Goal: Find contact information: Find contact information

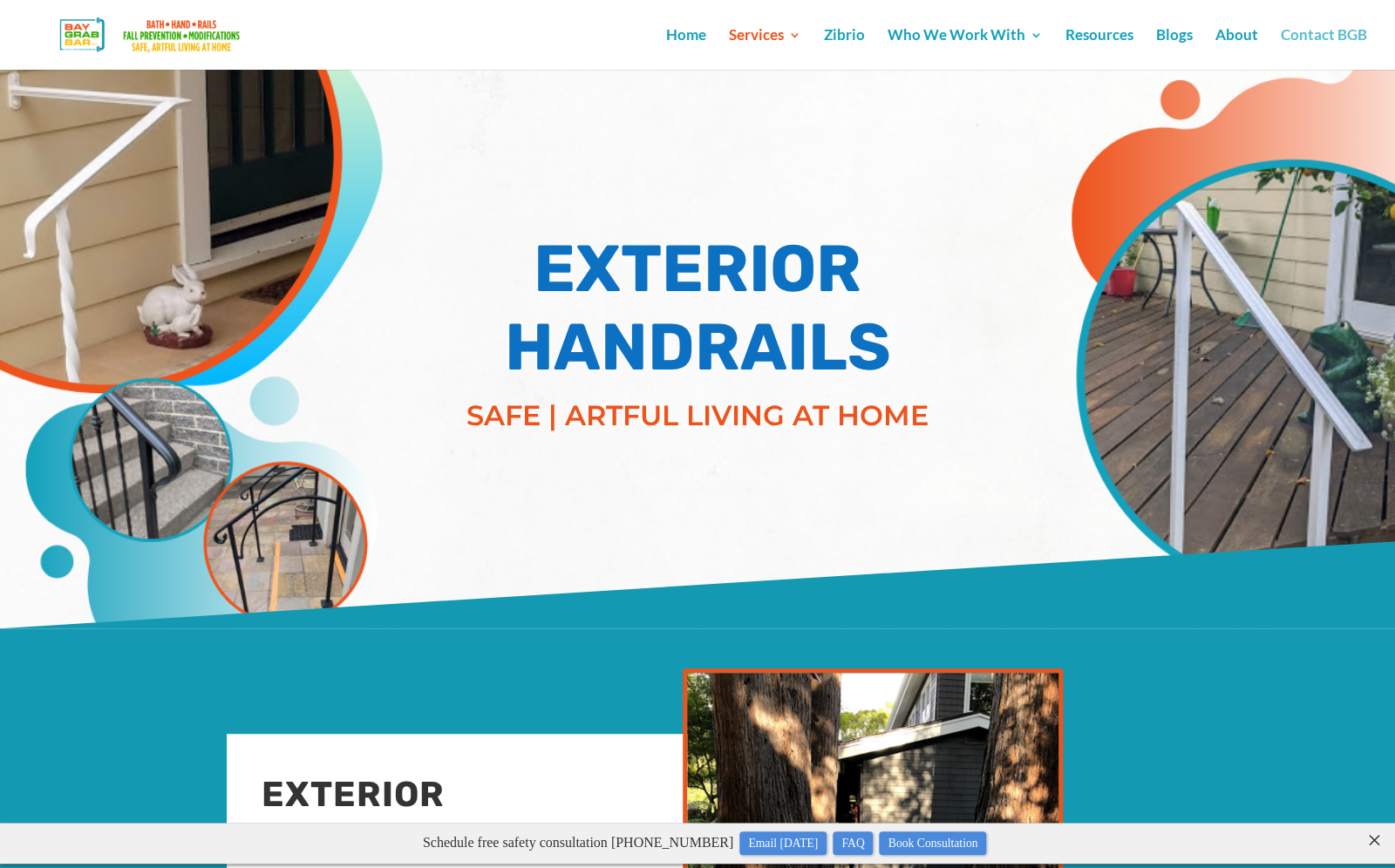
click at [1337, 33] on link "Contact BGB" at bounding box center [1323, 48] width 87 height 41
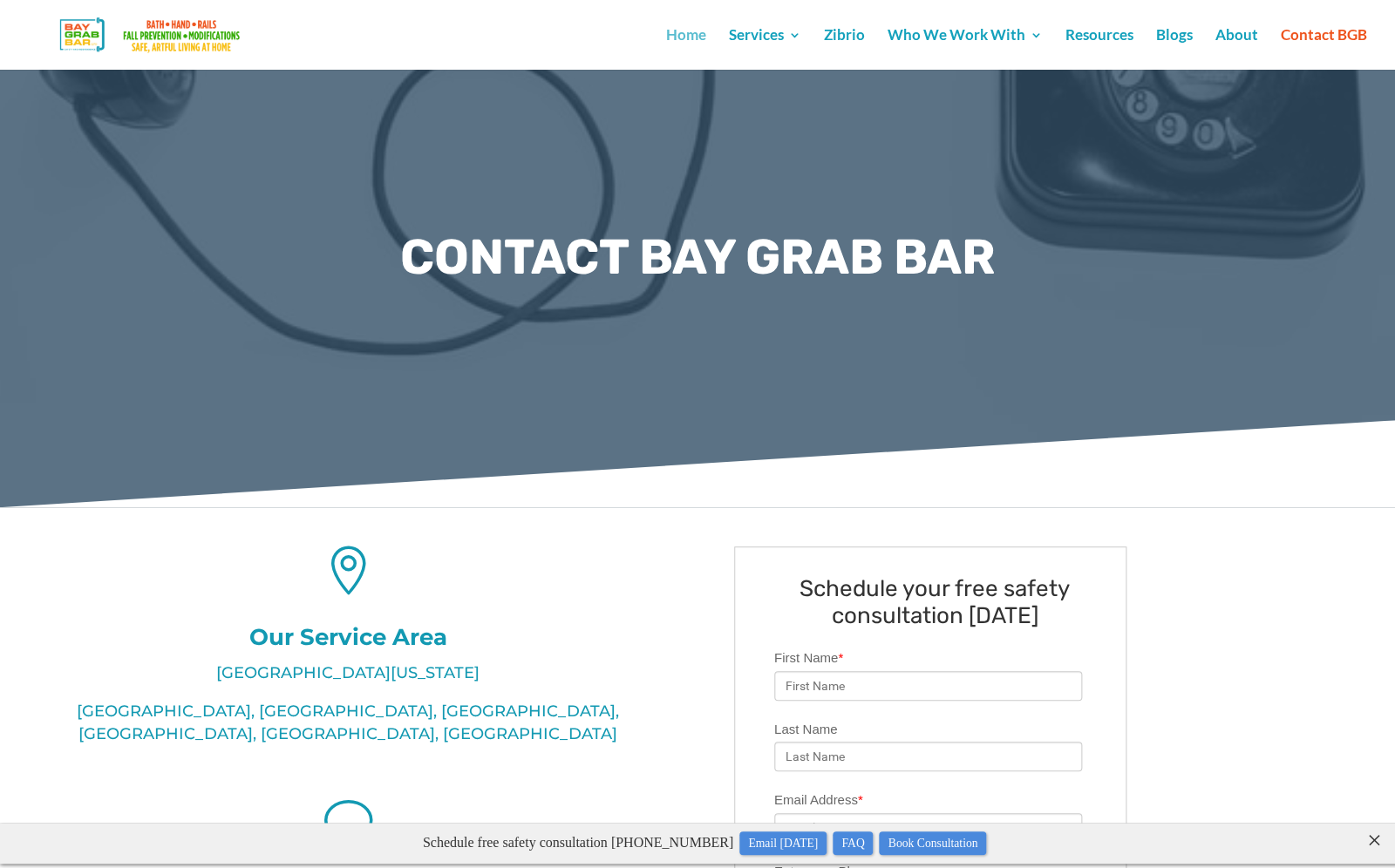
click at [695, 34] on link "Home" at bounding box center [686, 48] width 40 height 41
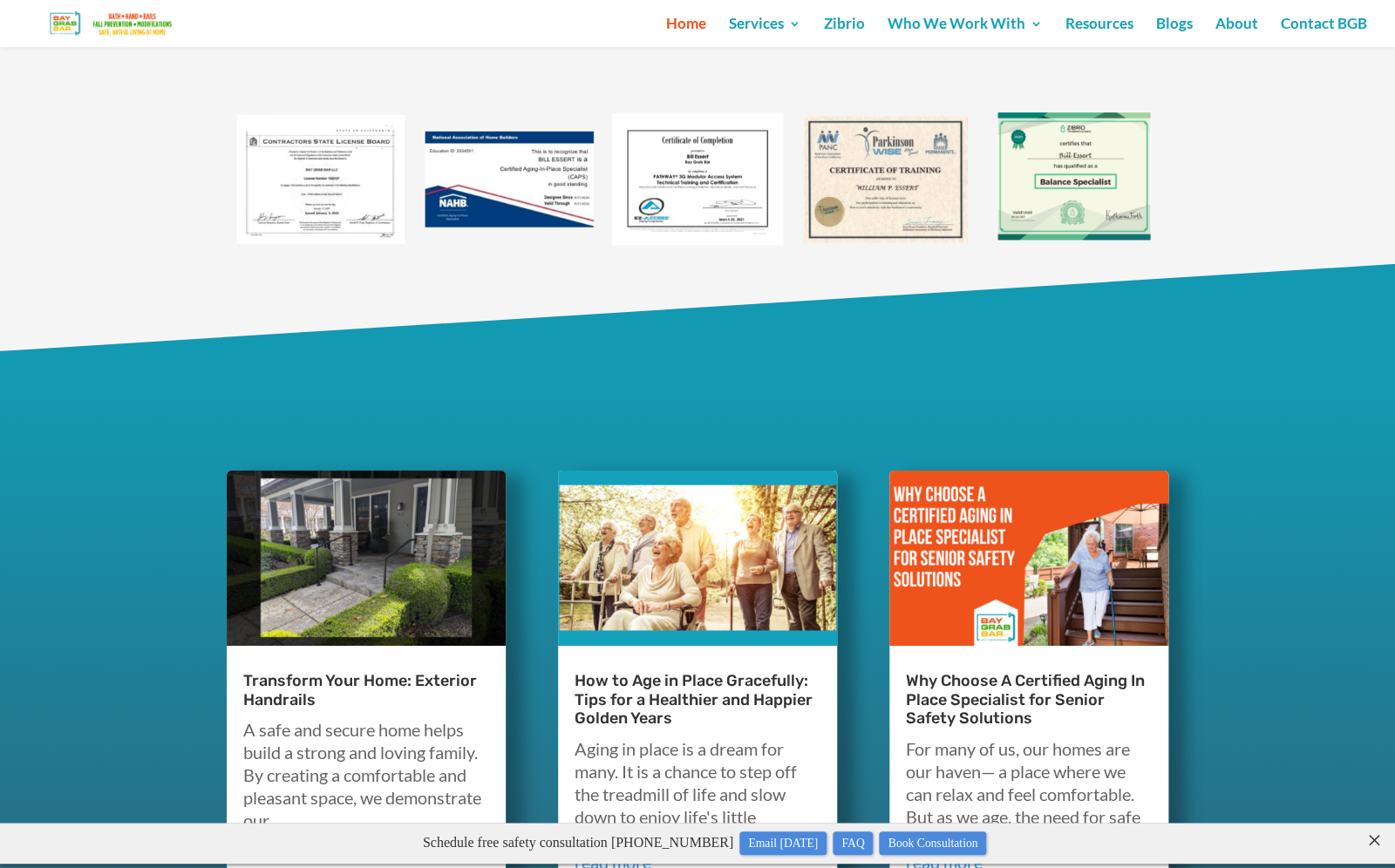
scroll to position [4905, 0]
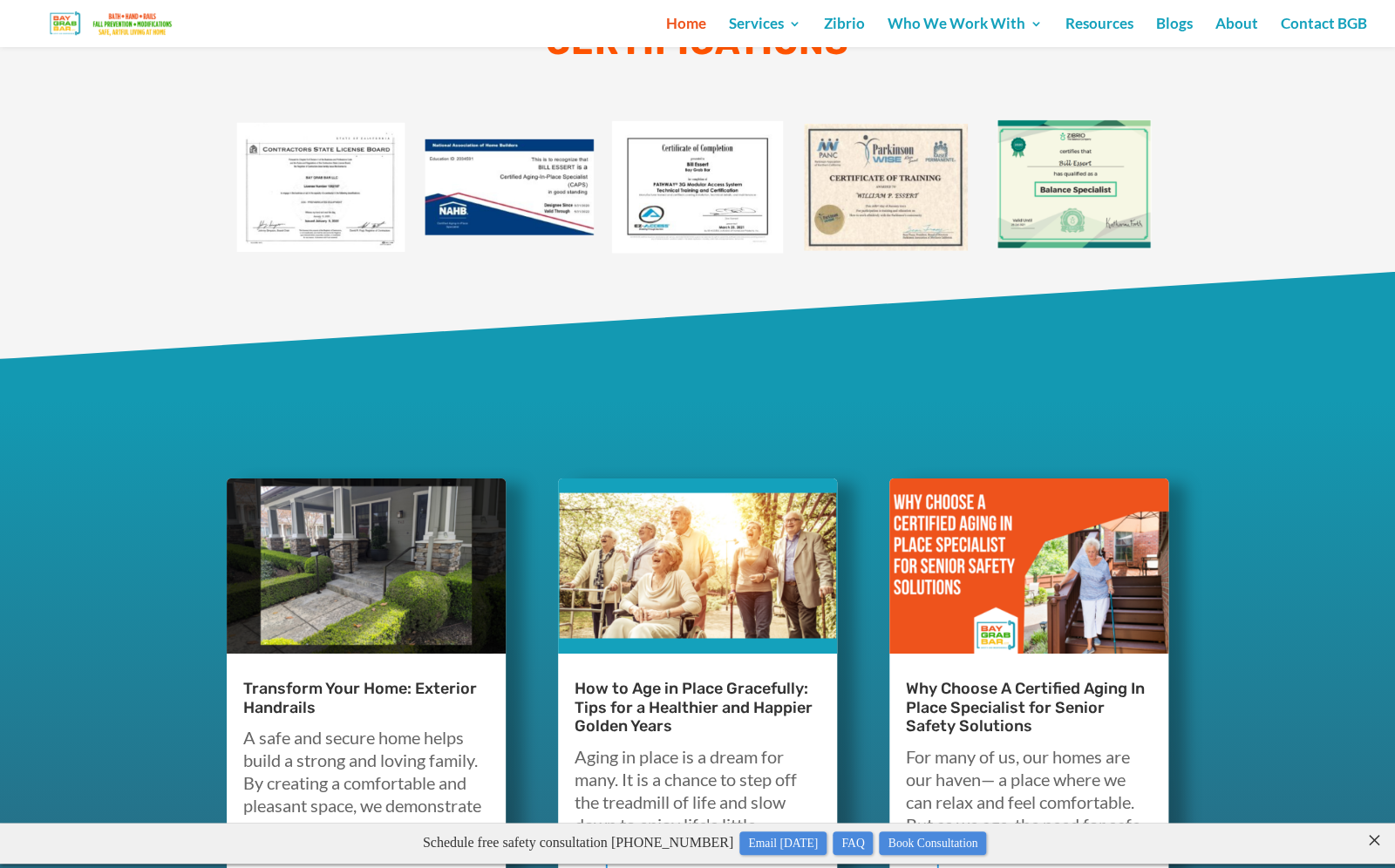
click at [275, 177] on img at bounding box center [320, 187] width 188 height 188
click at [262, 183] on img at bounding box center [320, 187] width 188 height 188
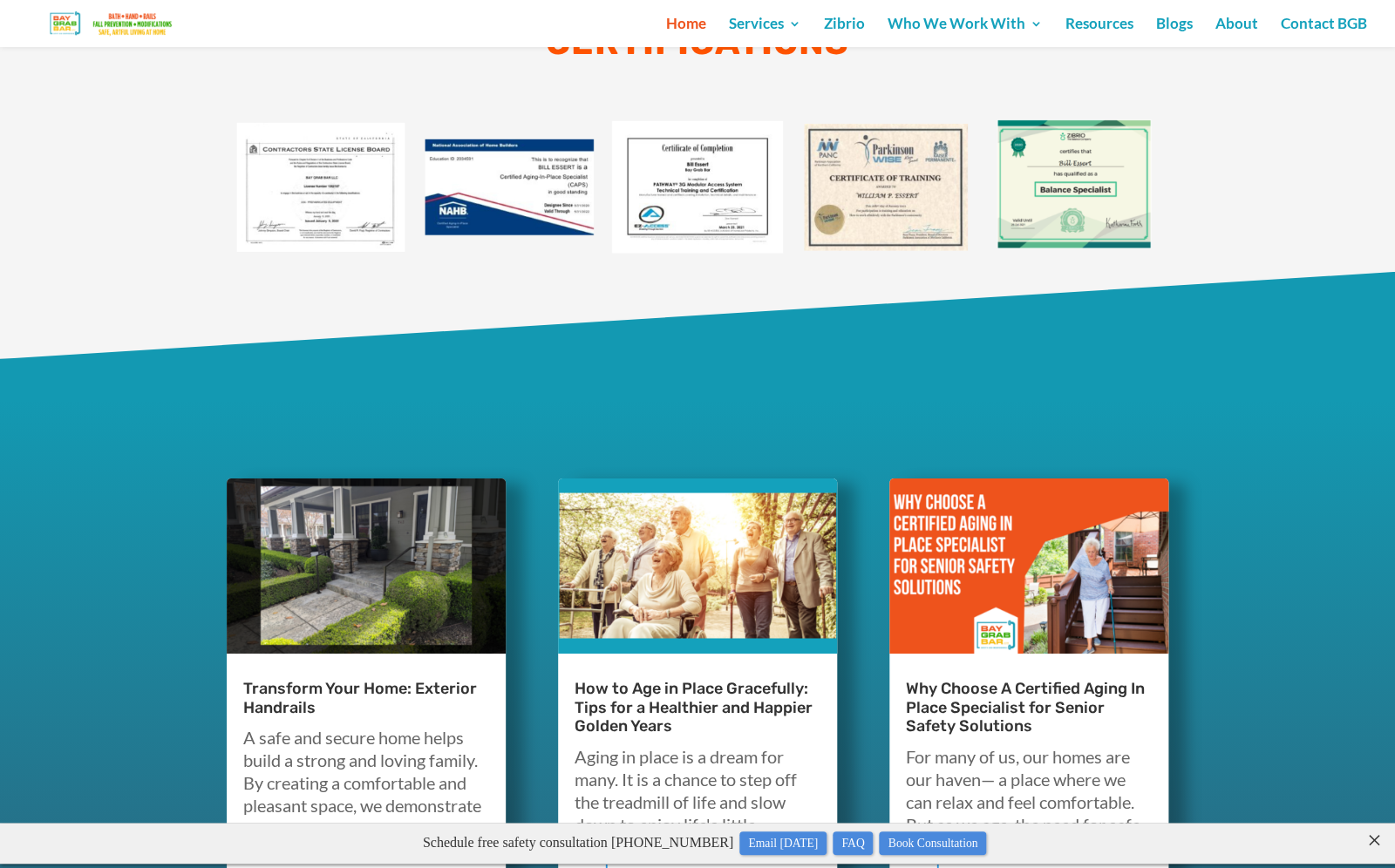
click at [262, 183] on img at bounding box center [320, 187] width 188 height 188
click at [747, 168] on img at bounding box center [697, 187] width 188 height 188
click at [852, 161] on img at bounding box center [885, 187] width 188 height 188
click at [1322, 19] on link "Contact BGB" at bounding box center [1323, 31] width 87 height 29
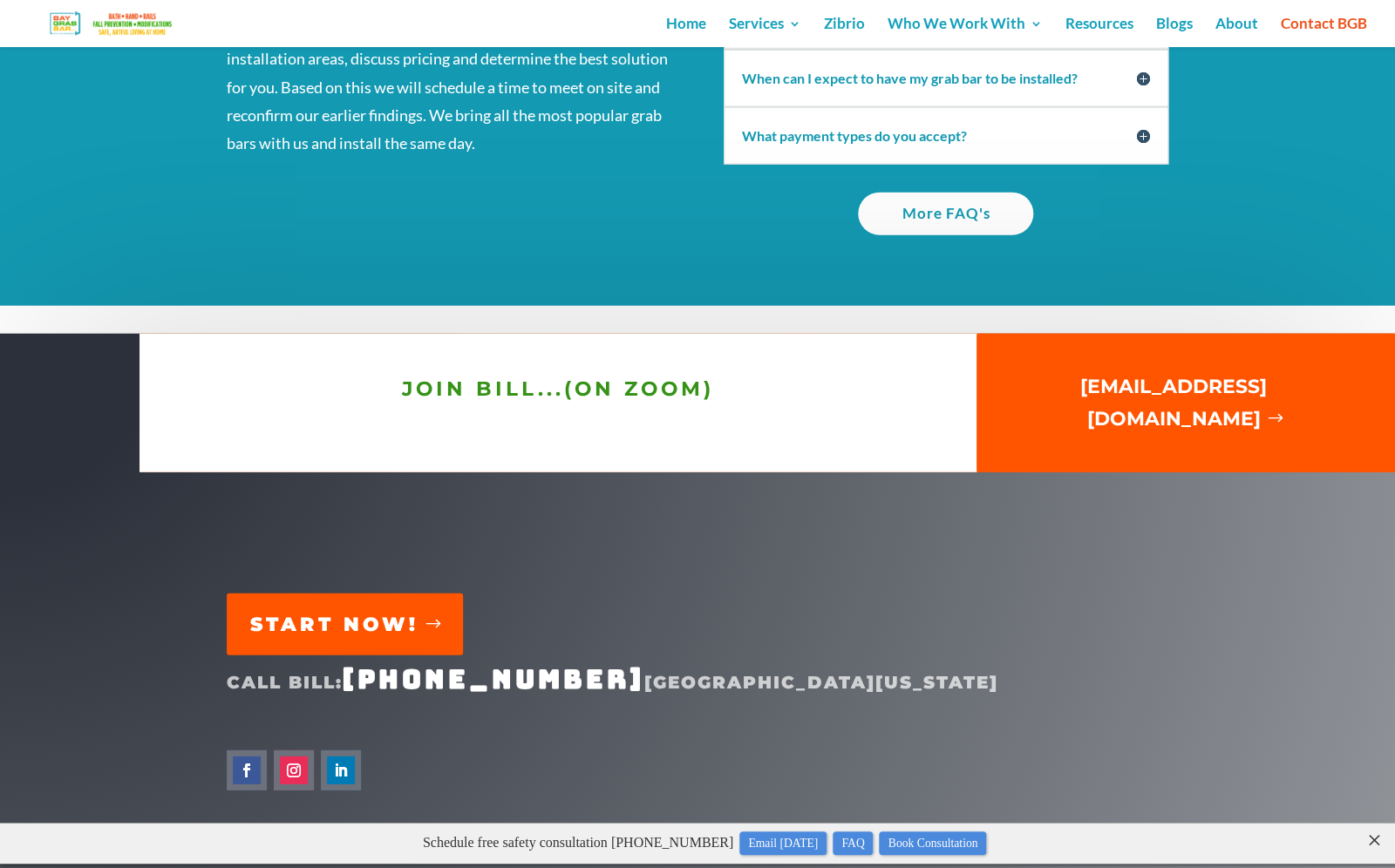
scroll to position [1616, 0]
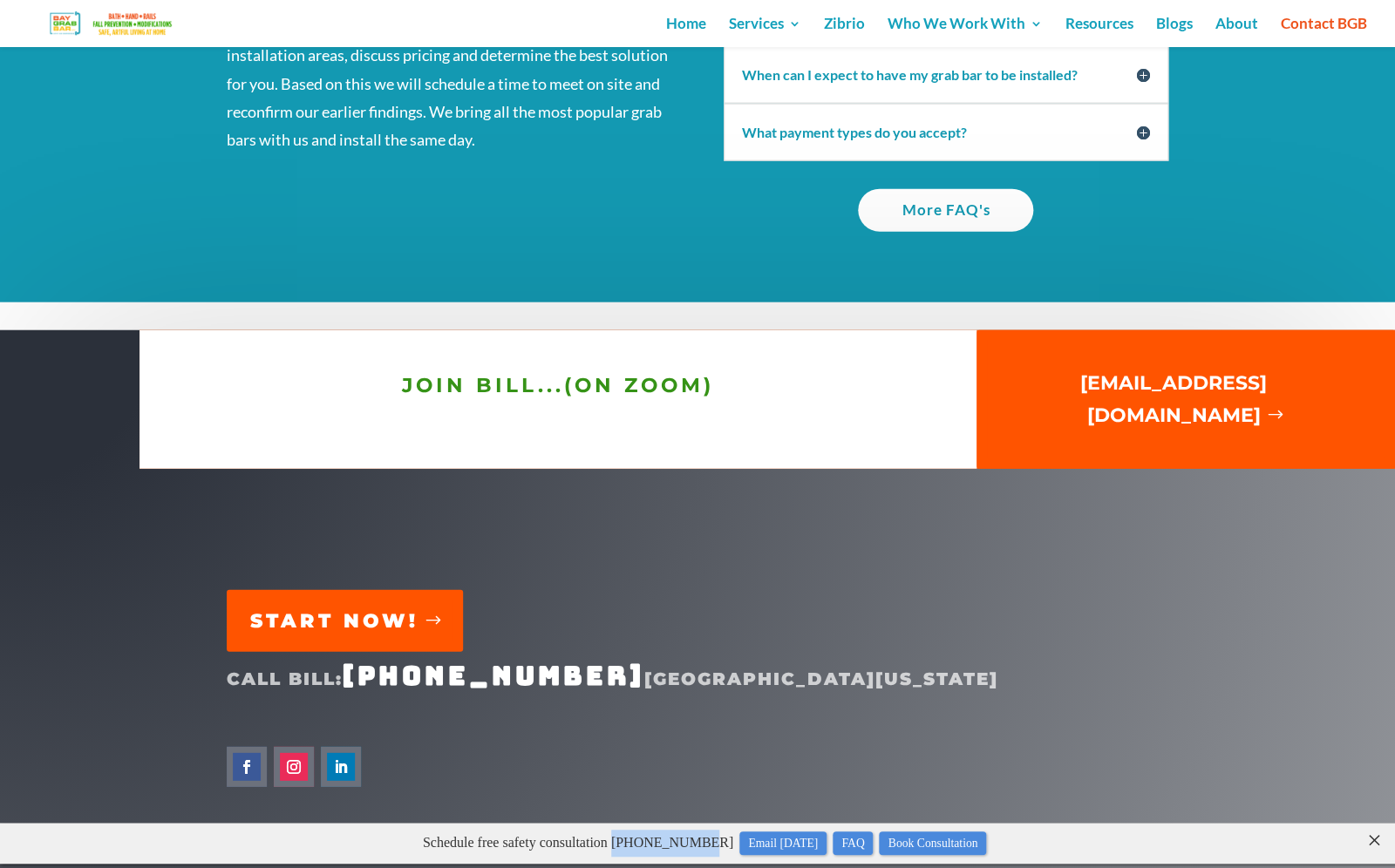
drag, startPoint x: 634, startPoint y: 844, endPoint x: 734, endPoint y: 849, distance: 100.1
click at [734, 849] on p "Schedule free safety consultation 510-714-0800 Email Today FAQ Book Consultation" at bounding box center [704, 843] width 1325 height 27
copy p "510-714-0800"
click at [1081, 846] on p "Schedule free safety consultation 510-714-0800 Email Today FAQ Book Consultation" at bounding box center [704, 843] width 1325 height 27
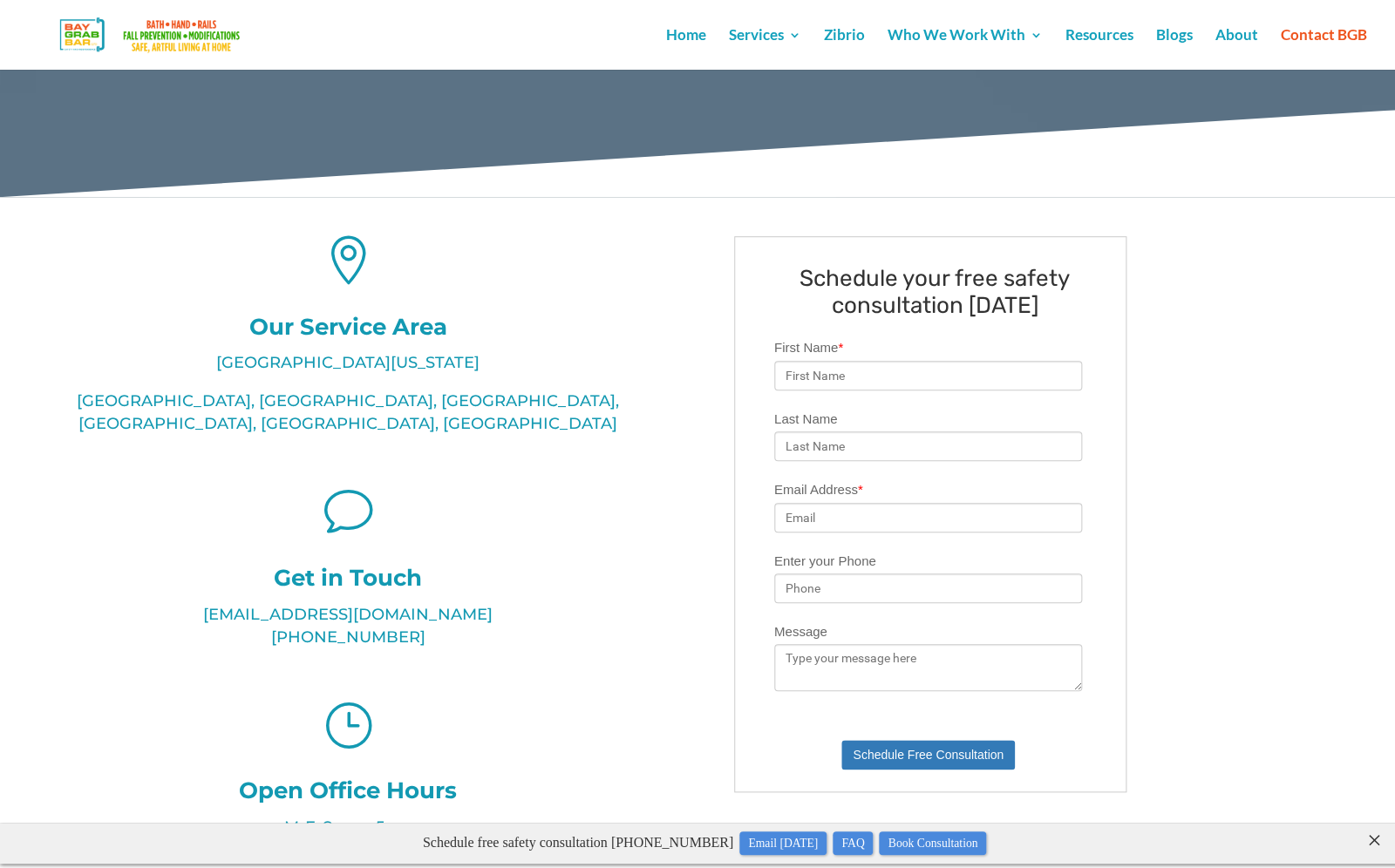
scroll to position [0, 0]
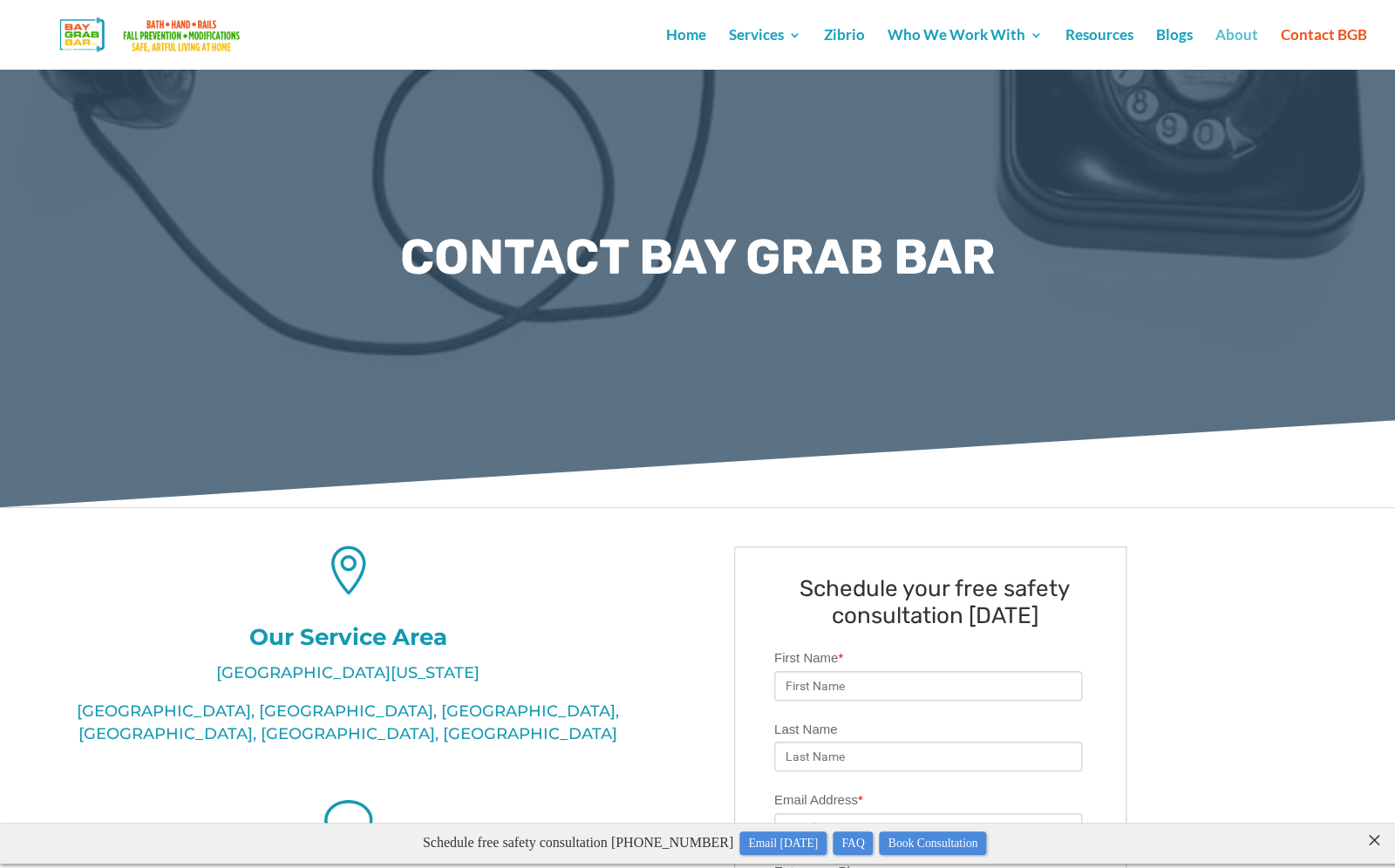
click at [1234, 44] on link "About" at bounding box center [1236, 48] width 43 height 41
